Goal: Complete application form

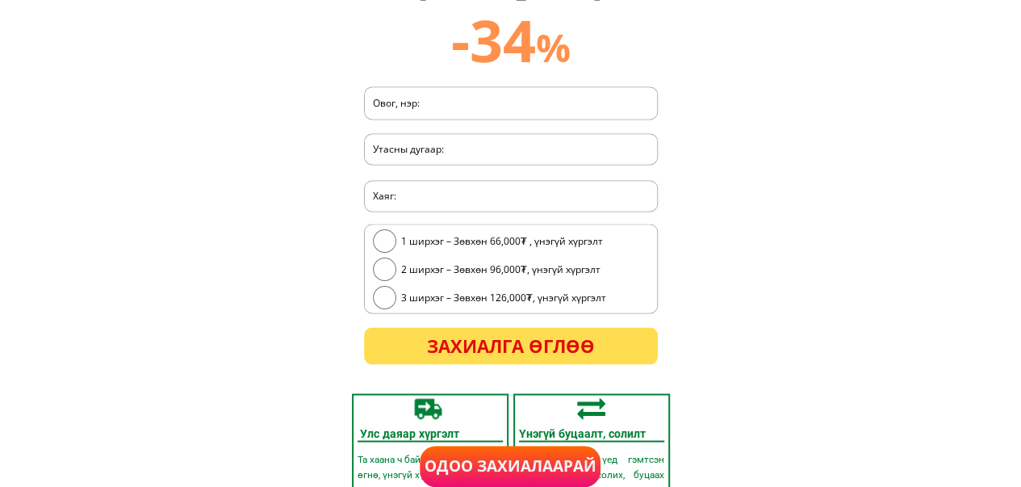
scroll to position [4254, 0]
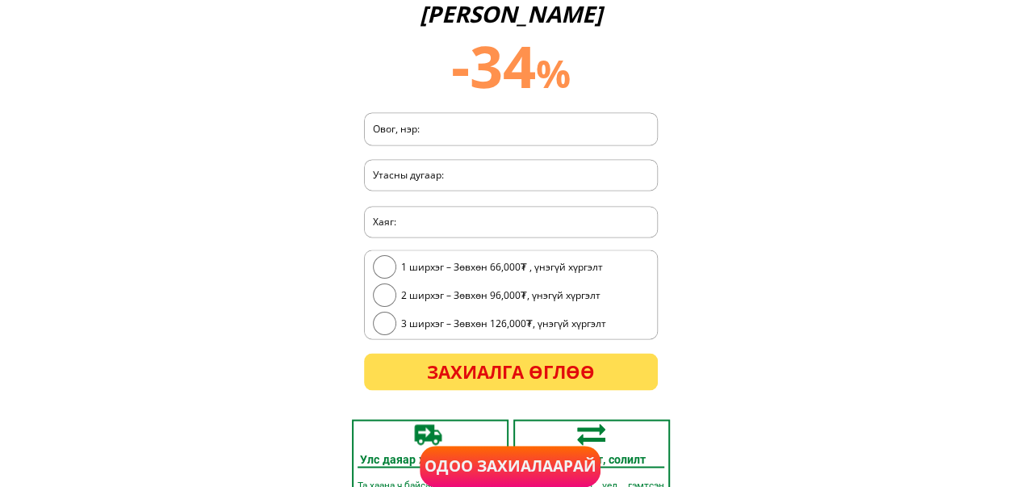
click at [385, 270] on input "radio" at bounding box center [385, 266] width 24 height 24
radio input "true"
click at [444, 179] on input "tel" at bounding box center [511, 175] width 284 height 31
type input "0832999236"
click at [503, 375] on p "Захиалга өглөө" at bounding box center [511, 371] width 294 height 36
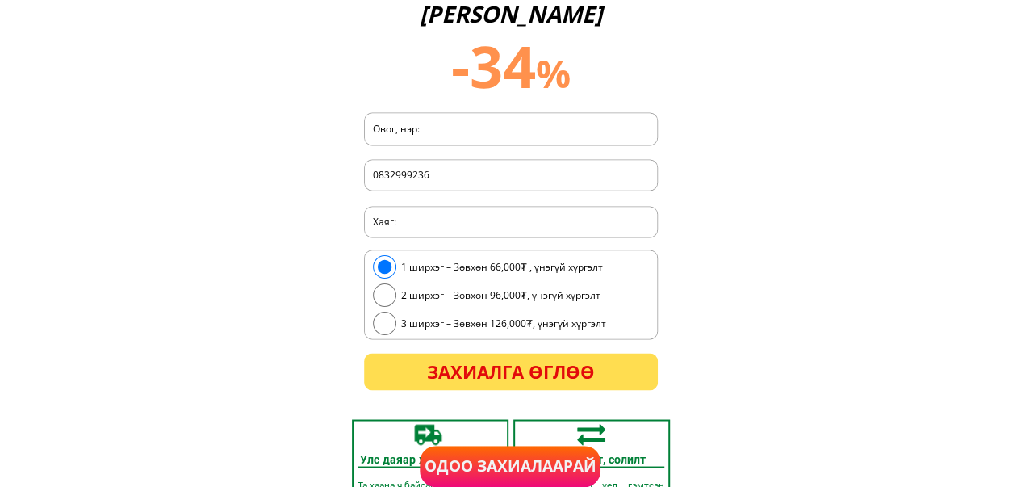
click at [404, 123] on input "text" at bounding box center [511, 128] width 284 height 31
type input "1"
click at [507, 359] on p "Захиалга өглөө" at bounding box center [511, 371] width 294 height 36
click at [422, 229] on input "text" at bounding box center [511, 222] width 284 height 30
type input "a"
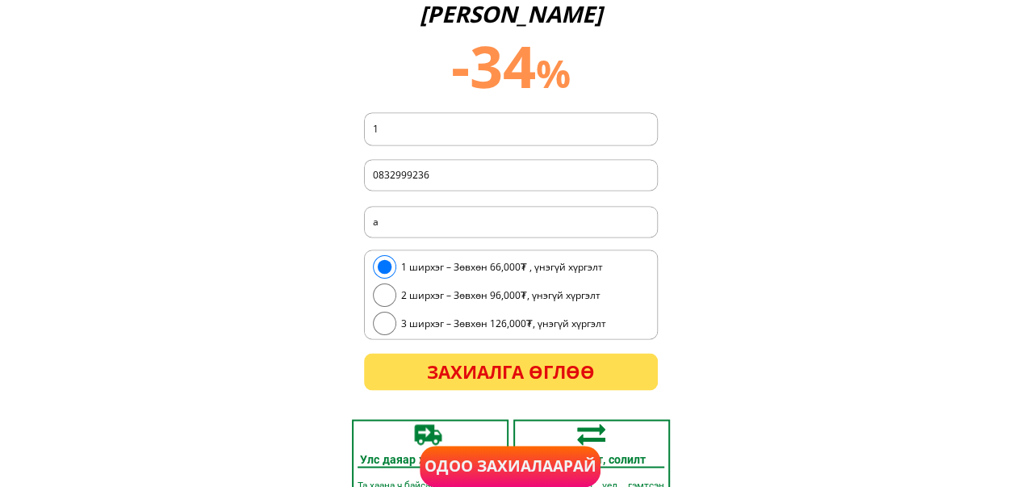
drag, startPoint x: 496, startPoint y: 401, endPoint x: 501, endPoint y: 387, distance: 15.6
click at [496, 401] on div "Хэрэглэгчдэд талархсан 50% хямдралын урамшуулал 2 ширхэг – Зөвхөн 96,000₮ Free …" at bounding box center [510, 99] width 339 height 622
click at [501, 383] on p "Захиалга өглөө" at bounding box center [511, 371] width 294 height 36
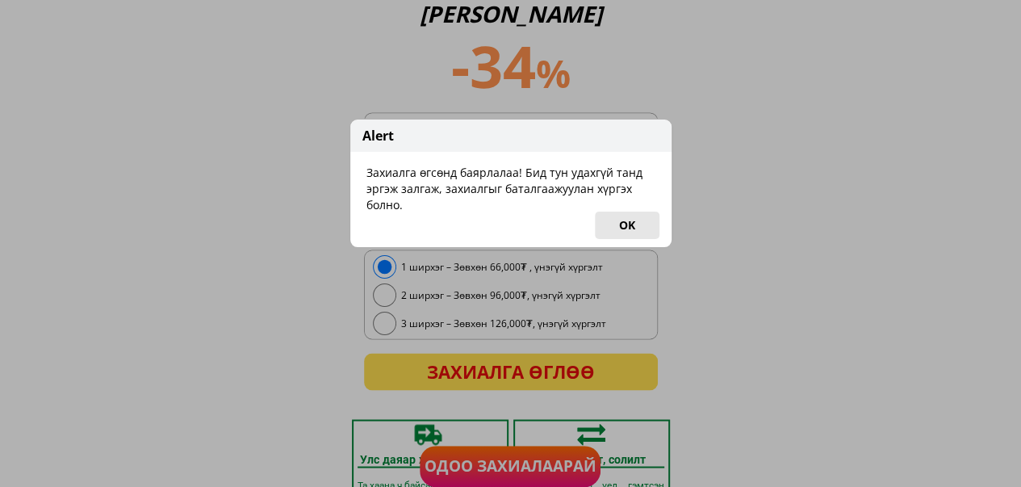
click at [622, 229] on button "OK" at bounding box center [627, 224] width 65 height 27
